Goal: Transaction & Acquisition: Purchase product/service

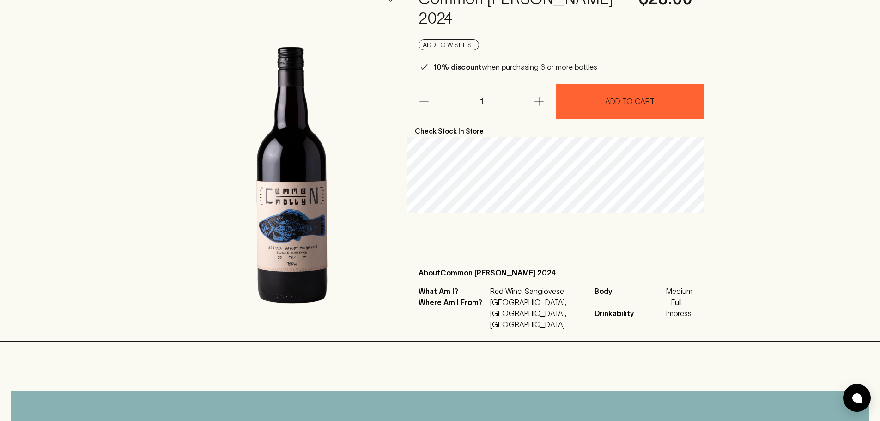
scroll to position [46, 0]
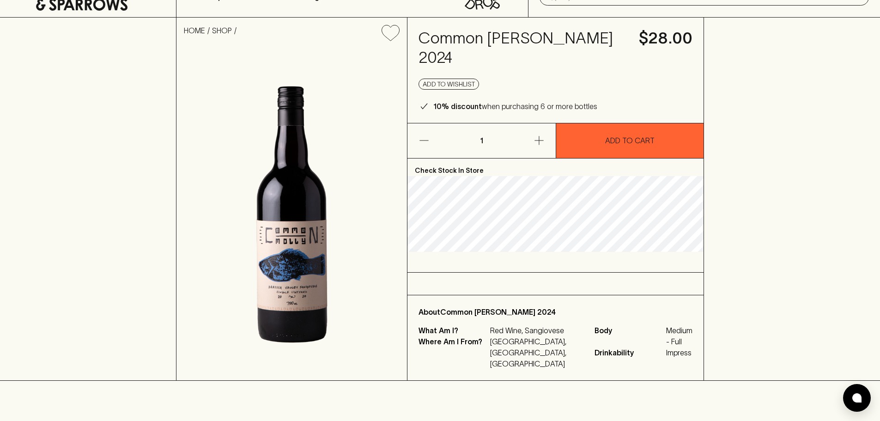
drag, startPoint x: 487, startPoint y: 57, endPoint x: 422, endPoint y: 39, distance: 67.7
click at [422, 39] on h4 "Common [PERSON_NAME] 2024" at bounding box center [523, 48] width 209 height 39
copy h4 "Common [PERSON_NAME] 2024"
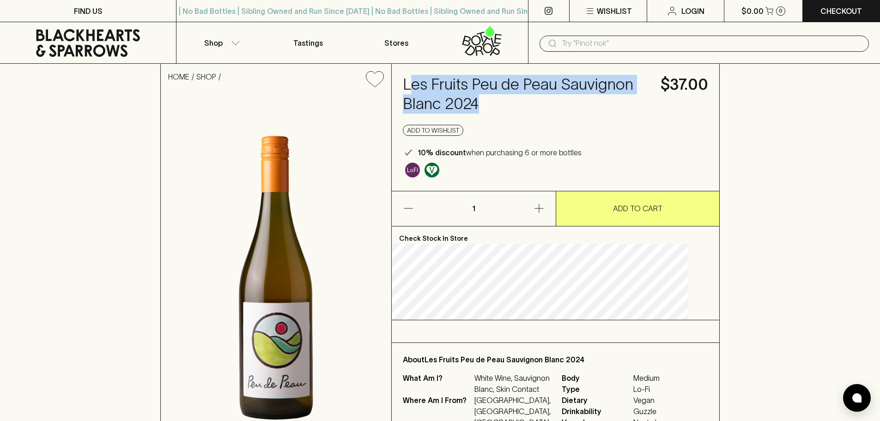
drag, startPoint x: 577, startPoint y: 100, endPoint x: 424, endPoint y: 80, distance: 153.9
click at [424, 80] on h4 "Les Fruits Peu de Peau Sauvignon Blanc 2024" at bounding box center [526, 94] width 247 height 39
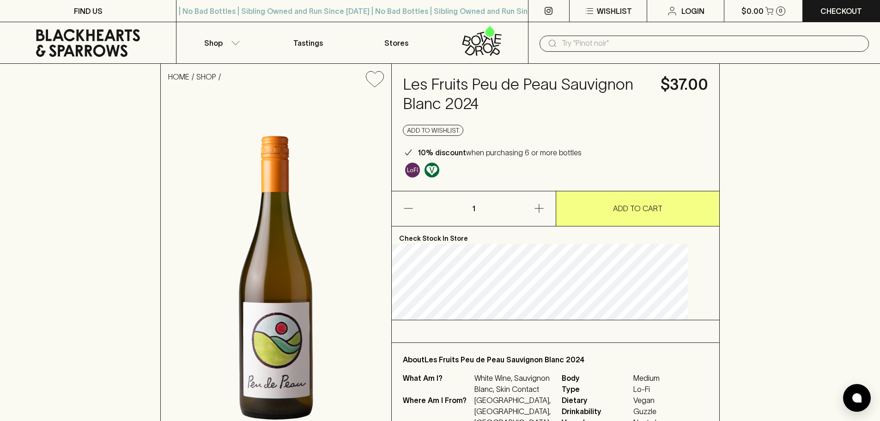
drag, startPoint x: 665, startPoint y: 135, endPoint x: 578, endPoint y: 117, distance: 89.2
click at [659, 132] on div "Add to wishlist" at bounding box center [555, 130] width 305 height 11
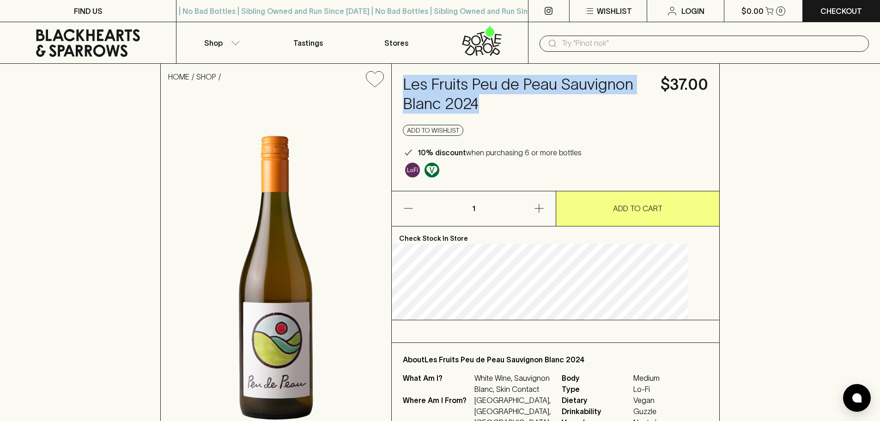
drag, startPoint x: 574, startPoint y: 106, endPoint x: 433, endPoint y: 85, distance: 142.9
click at [413, 85] on div "Les Fruits Peu de Peau Sauvignon Blanc 2024 $37.00 Add to wishlist 10% discount…" at bounding box center [556, 127] width 328 height 127
copy h4 "Les Fruits Peu de Peau Sauvignon Blanc 2024"
